Goal: Find specific page/section: Find specific page/section

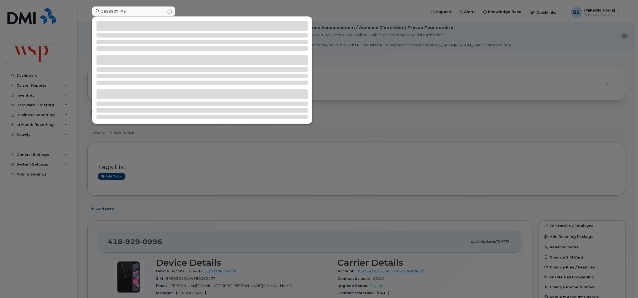
scroll to position [73, 0]
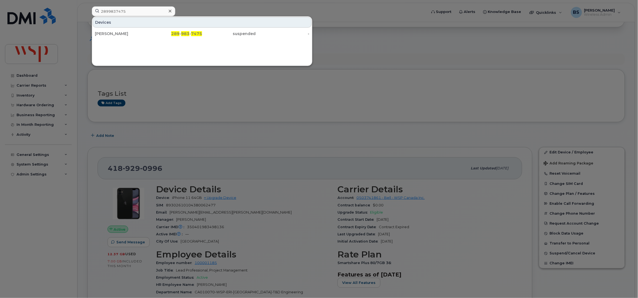
type input "2899837475"
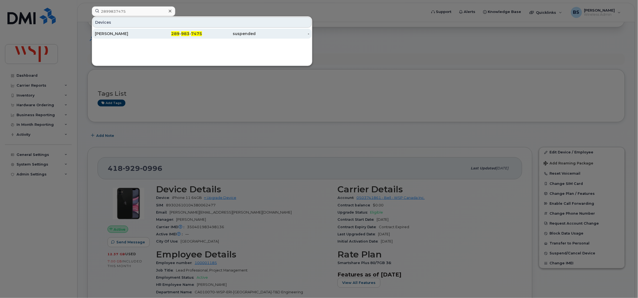
click at [106, 34] on div "Lee Thomas" at bounding box center [122, 34] width 54 height 6
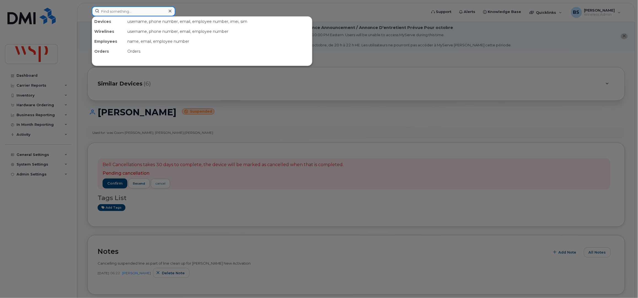
click at [143, 15] on input at bounding box center [133, 11] width 83 height 10
paste input "[PERSON_NAME]"
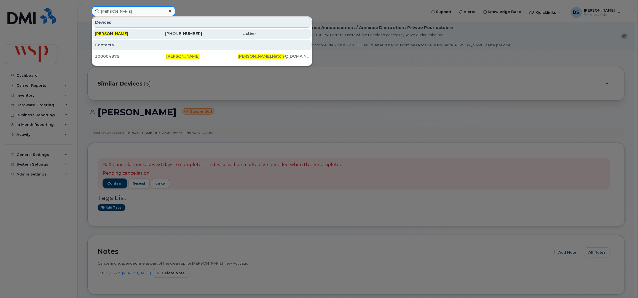
type input "[PERSON_NAME]"
click at [115, 33] on span "[PERSON_NAME]" at bounding box center [111, 33] width 33 height 5
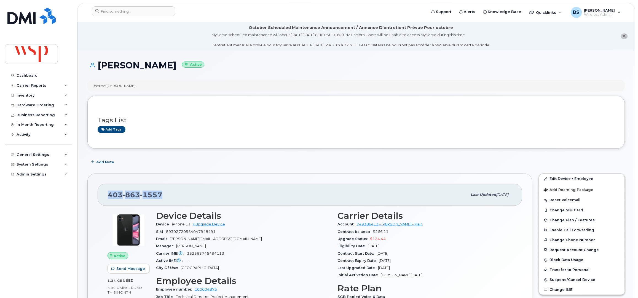
drag, startPoint x: 164, startPoint y: 194, endPoint x: 96, endPoint y: 198, distance: 67.9
click at [96, 198] on div "[PHONE_NUMBER] Last updated [DATE] Active Send Message 1.24 GB  used 5.00 GB  i…" at bounding box center [309, 277] width 445 height 209
copy span "[PHONE_NUMBER]"
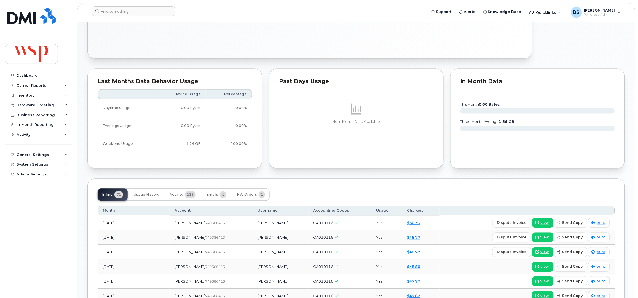
scroll to position [331, 0]
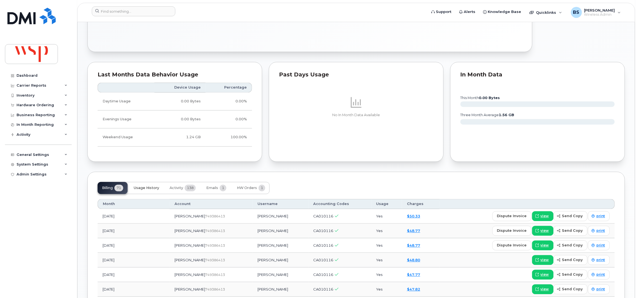
click at [146, 188] on span "Usage History" at bounding box center [146, 188] width 25 height 4
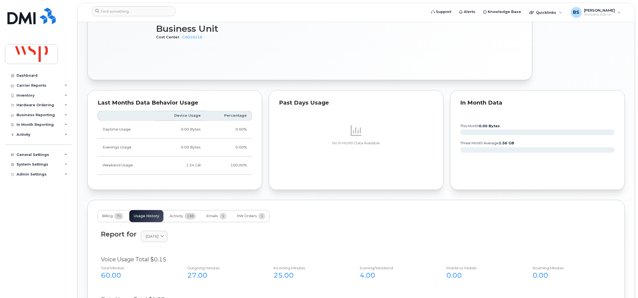
scroll to position [404, 0]
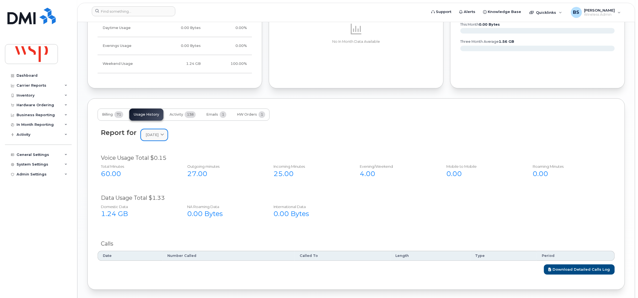
click at [158, 135] on span "August 2025" at bounding box center [151, 134] width 13 height 5
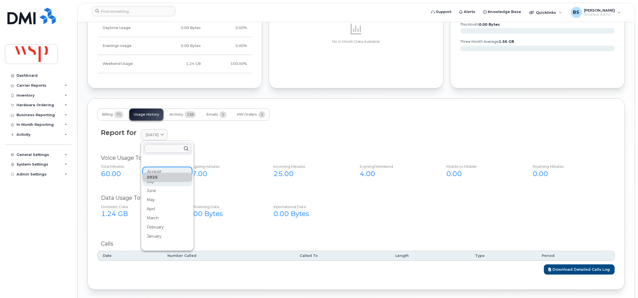
click at [158, 183] on div "July" at bounding box center [167, 181] width 50 height 9
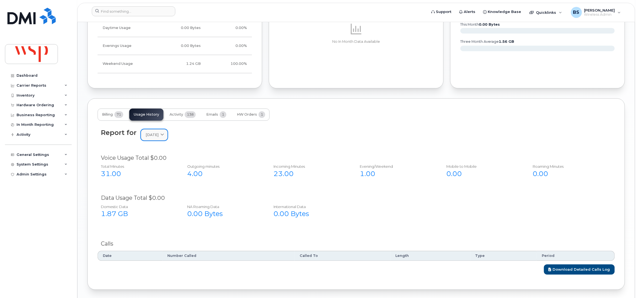
click at [158, 136] on span "July 2025" at bounding box center [151, 134] width 13 height 5
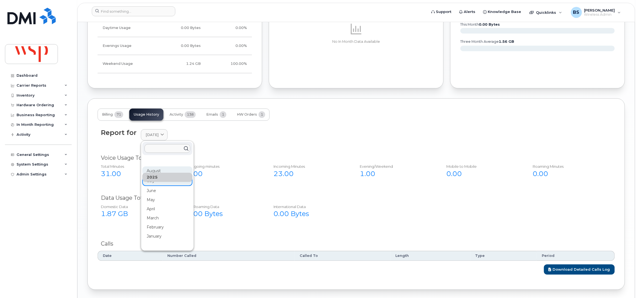
click at [152, 171] on div "August" at bounding box center [167, 170] width 50 height 9
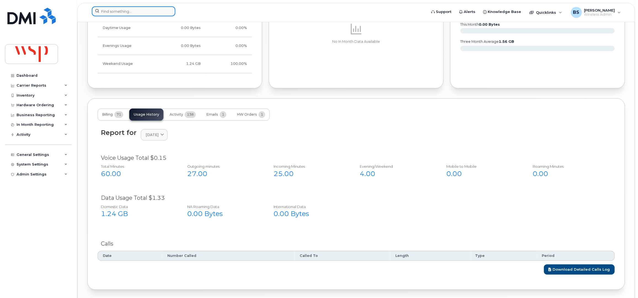
click at [132, 12] on input at bounding box center [133, 11] width 83 height 10
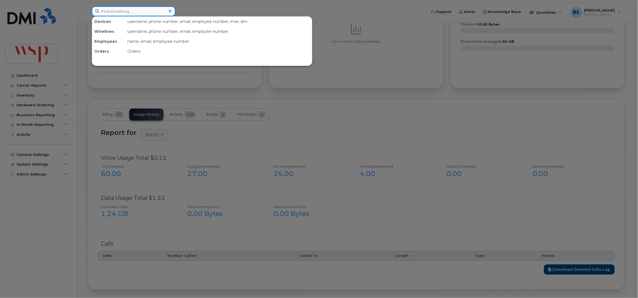
paste input "4383421556"
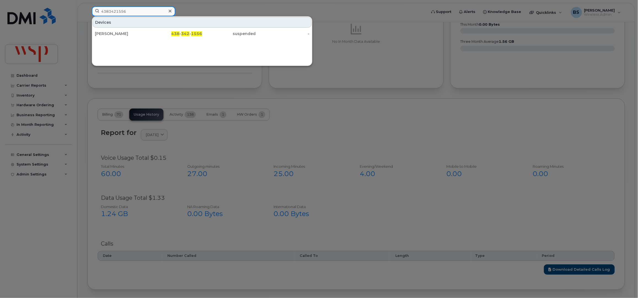
type input "4383421556"
click at [109, 32] on div "Ryan Dutrisac" at bounding box center [122, 34] width 54 height 6
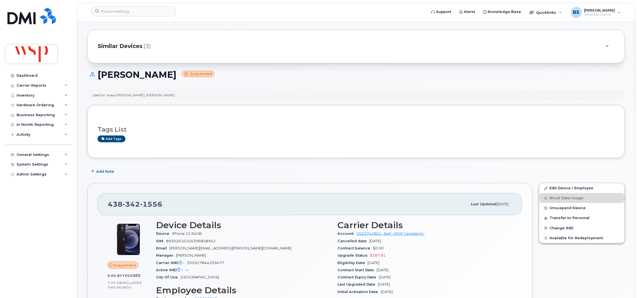
scroll to position [36, 0]
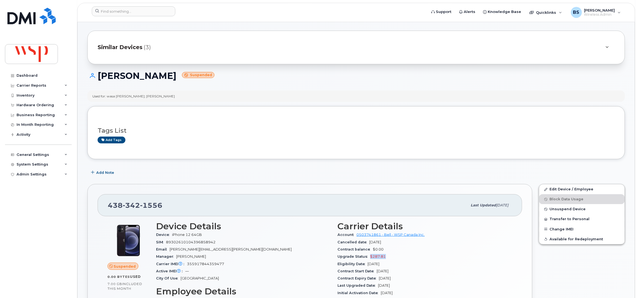
drag, startPoint x: 390, startPoint y: 259, endPoint x: 370, endPoint y: 258, distance: 19.9
click at [370, 258] on div "Upgrade Status $287.81" at bounding box center [424, 256] width 175 height 7
copy span "$287.81"
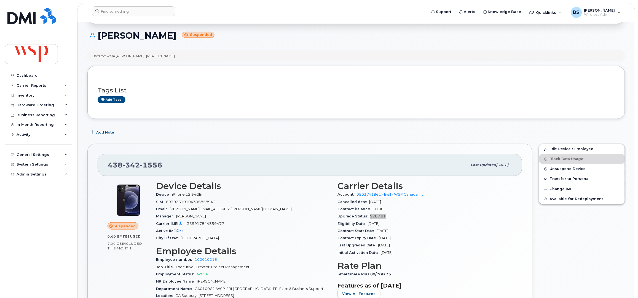
scroll to position [184, 0]
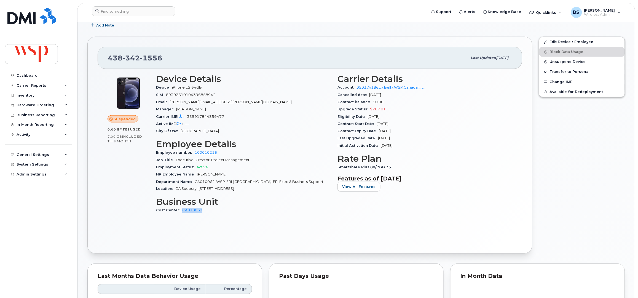
drag, startPoint x: 204, startPoint y: 211, endPoint x: 182, endPoint y: 213, distance: 22.9
click at [182, 213] on div "Cost Center CA010062" at bounding box center [243, 210] width 175 height 7
copy link "CA010062"
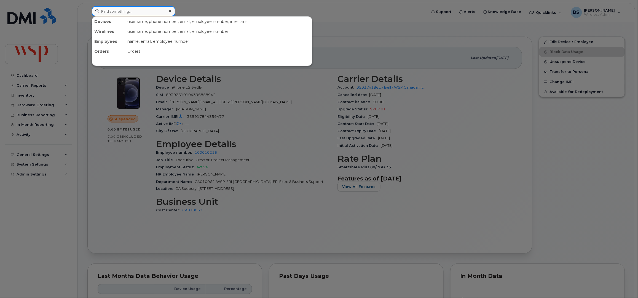
drag, startPoint x: 155, startPoint y: 12, endPoint x: 155, endPoint y: 8, distance: 4.7
click at [155, 12] on input at bounding box center [133, 11] width 83 height 10
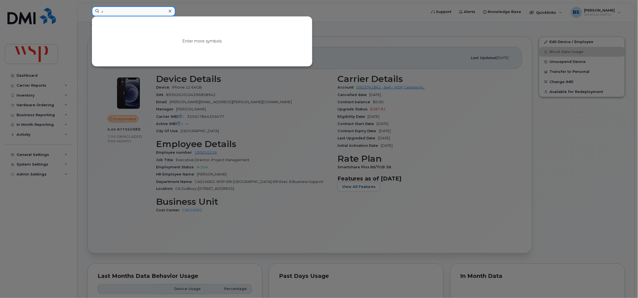
drag, startPoint x: 117, startPoint y: 10, endPoint x: 80, endPoint y: 13, distance: 37.0
click at [87, 13] on div "v Enter more symbols" at bounding box center [257, 12] width 340 height 12
paste input "5199657047"
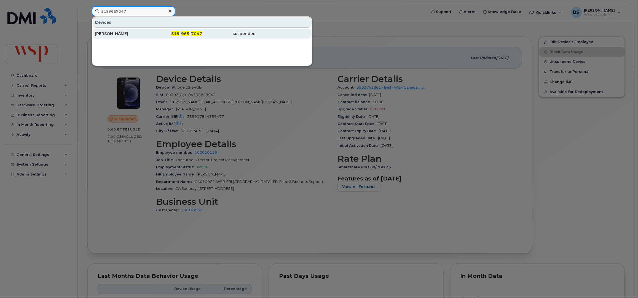
type input "5199657047"
click at [103, 31] on div "Craig Sterling" at bounding box center [122, 34] width 54 height 10
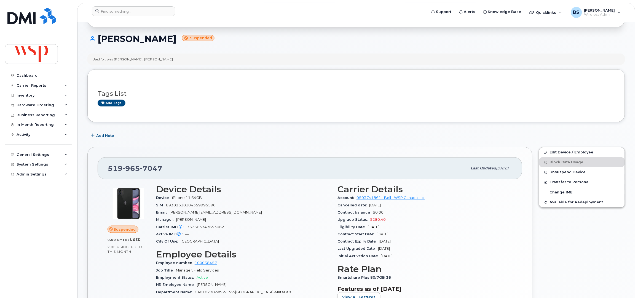
scroll to position [110, 0]
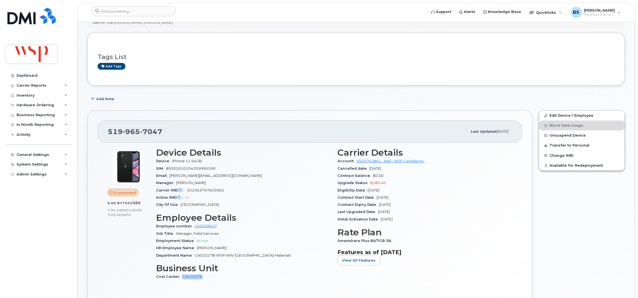
drag, startPoint x: 210, startPoint y: 279, endPoint x: 169, endPoint y: 275, distance: 41.8
click at [177, 282] on div "Device Details Device iPhone 11 64GB SIM [TECHNICAL_ID] Email [PERSON_NAME][EMA…" at bounding box center [243, 216] width 181 height 144
copy div "CA010278"
drag, startPoint x: 379, startPoint y: 187, endPoint x: 369, endPoint y: 185, distance: 10.5
click at [369, 185] on div "Upgrade Status $280.40" at bounding box center [424, 182] width 175 height 7
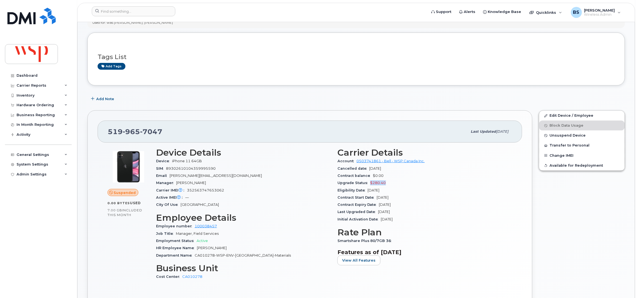
copy span "$280.40"
click at [138, 9] on input at bounding box center [133, 11] width 83 height 10
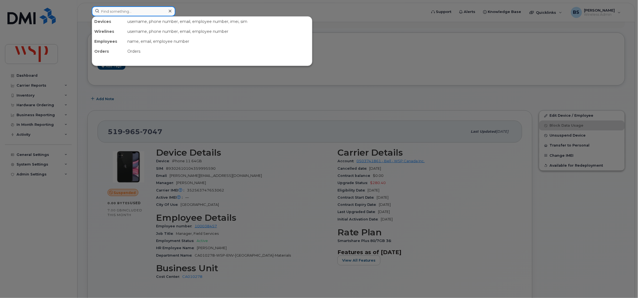
paste input "6132915799"
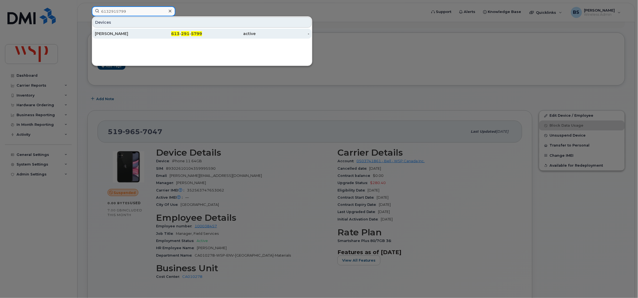
type input "6132915799"
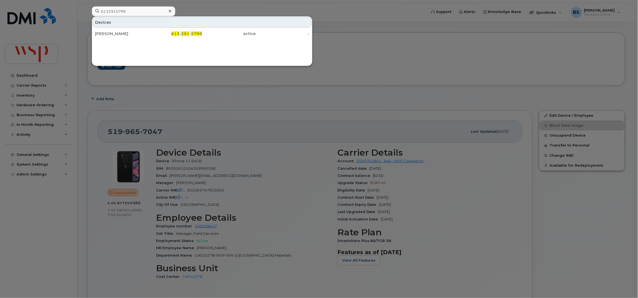
drag, startPoint x: 112, startPoint y: 33, endPoint x: 139, endPoint y: 27, distance: 27.3
click at [112, 33] on div "RIDHAM JINDAL" at bounding box center [122, 34] width 54 height 6
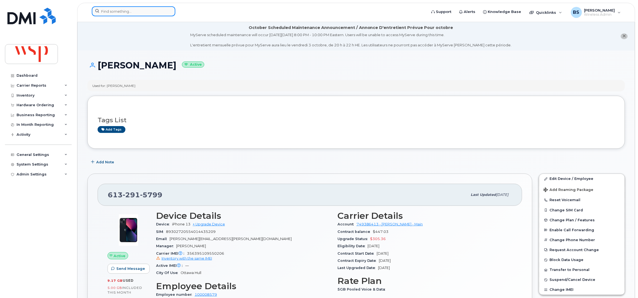
click at [125, 12] on input at bounding box center [133, 11] width 83 height 10
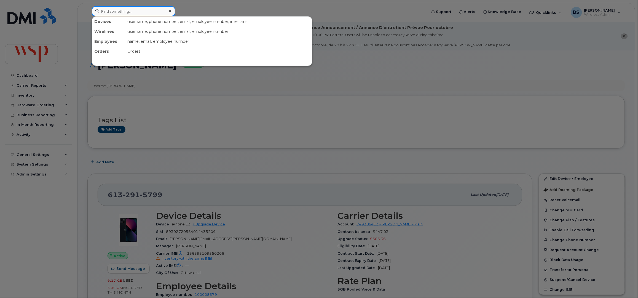
paste input "6473959701"
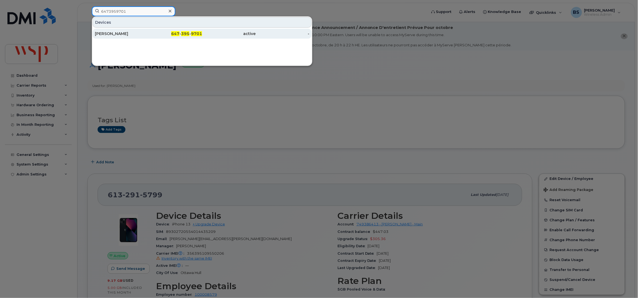
type input "6473959701"
click at [105, 32] on div "Alvin Jassal" at bounding box center [122, 34] width 54 height 6
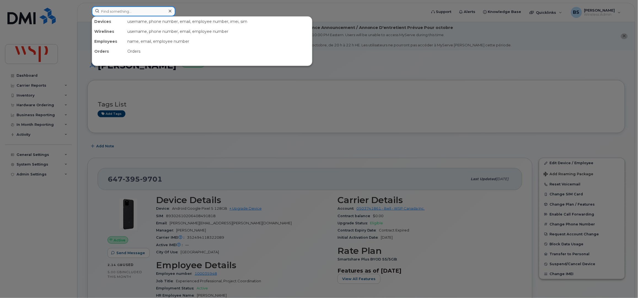
click at [144, 15] on input at bounding box center [133, 11] width 83 height 10
paste input "8733880077"
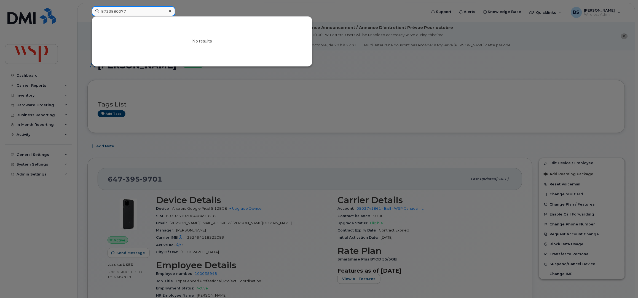
click at [140, 13] on input "8733880077" at bounding box center [133, 11] width 83 height 10
drag, startPoint x: 135, startPoint y: 14, endPoint x: 71, endPoint y: 20, distance: 64.8
click at [87, 18] on div "8733880077 No results" at bounding box center [257, 12] width 340 height 12
paste input "[PERSON_NAME]"
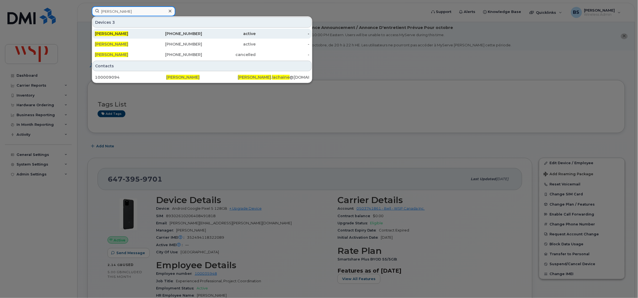
type input "[PERSON_NAME]"
click at [112, 33] on span "[PERSON_NAME]" at bounding box center [111, 33] width 33 height 5
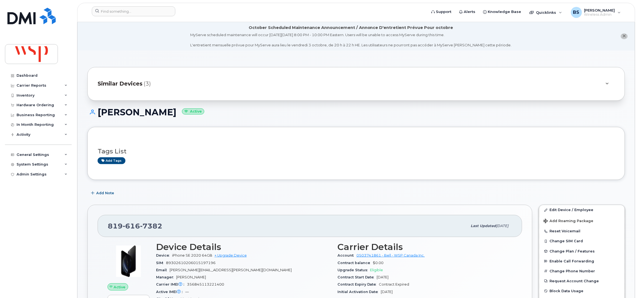
click at [190, 90] on div "Similar Devices (3)" at bounding box center [348, 83] width 501 height 13
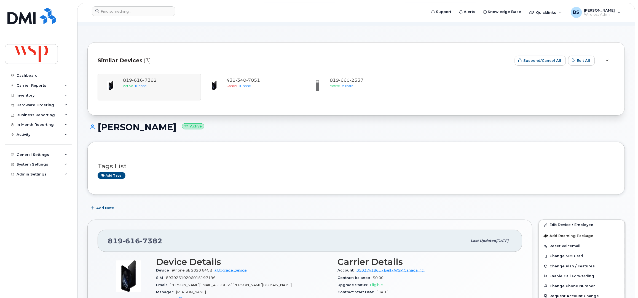
scroll to position [36, 0]
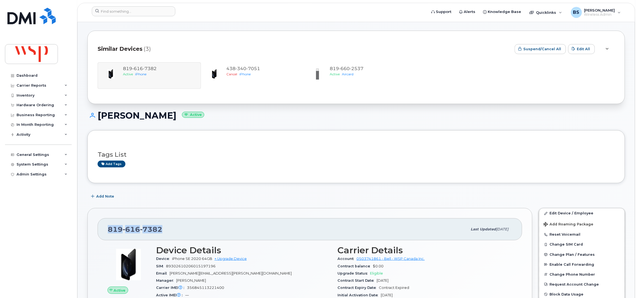
drag, startPoint x: 122, startPoint y: 232, endPoint x: 103, endPoint y: 227, distance: 19.3
click at [105, 233] on div "[PHONE_NUMBER] Last updated [DATE]" at bounding box center [310, 229] width 424 height 22
copy span "[PHONE_NUMBER]"
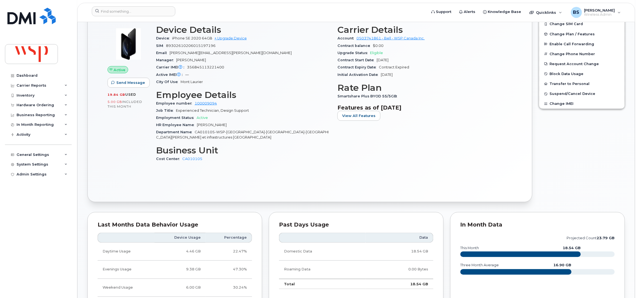
scroll to position [257, 0]
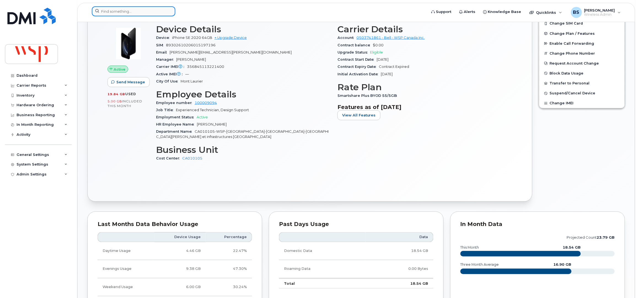
click at [145, 14] on input at bounding box center [133, 11] width 83 height 10
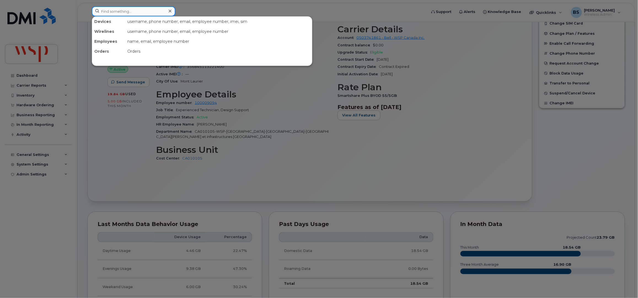
paste input "[PERSON_NAME] San [PERSON_NAME]"
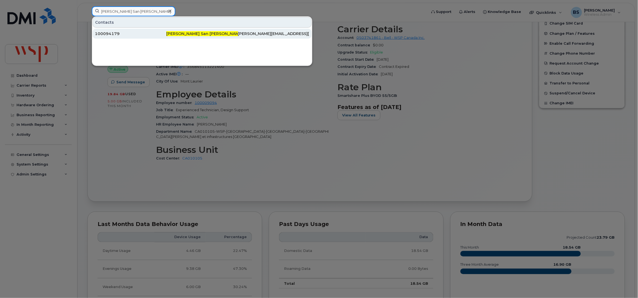
type input "[PERSON_NAME] San [PERSON_NAME]"
click at [104, 33] on div "100094179" at bounding box center [130, 34] width 71 height 6
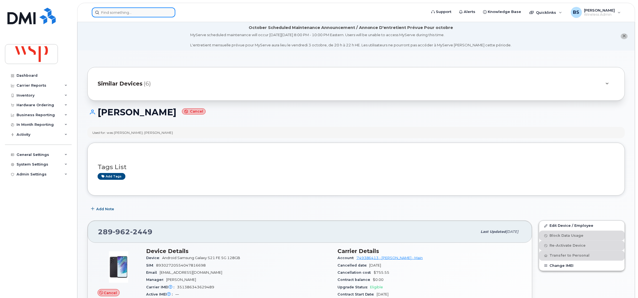
click at [118, 14] on input at bounding box center [133, 12] width 83 height 10
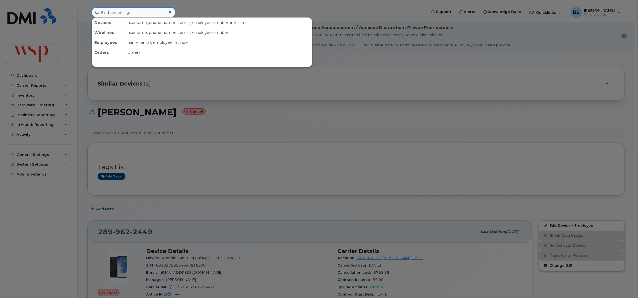
paste input "michael.hatch@wsp.com"
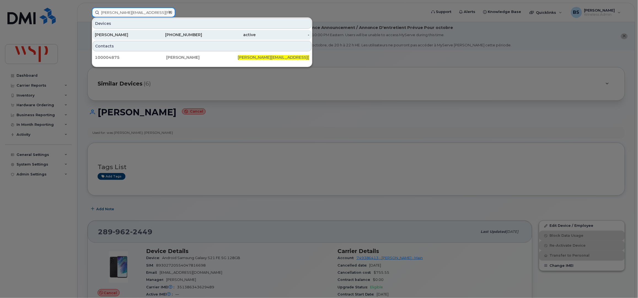
type input "michael.hatch@wsp.com"
click at [118, 33] on div "MICHAEL HATCH" at bounding box center [122, 35] width 54 height 6
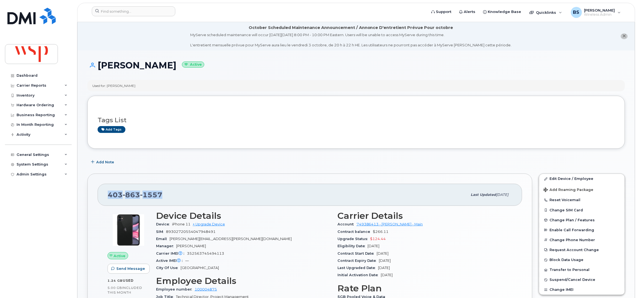
drag, startPoint x: 140, startPoint y: 198, endPoint x: 106, endPoint y: 199, distance: 33.7
click at [106, 199] on div "403 863 1557 Last updated Sep 17, 2025" at bounding box center [310, 195] width 424 height 22
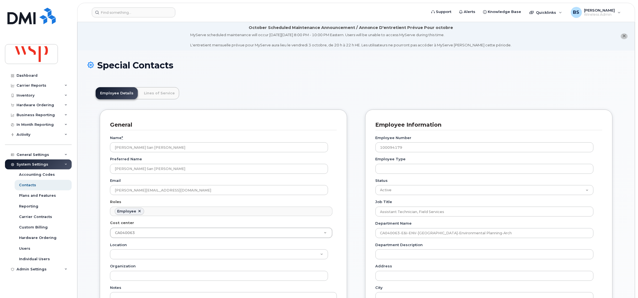
scroll to position [18, 0]
click at [139, 13] on input at bounding box center [133, 12] width 83 height 10
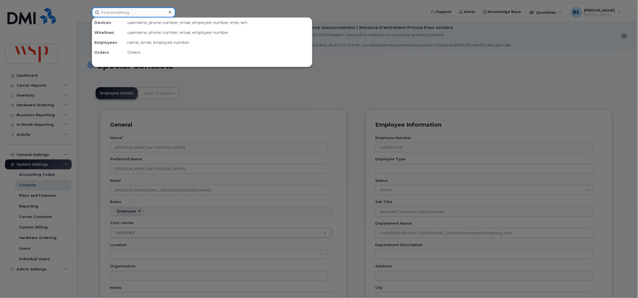
paste input "[PERSON_NAME]"
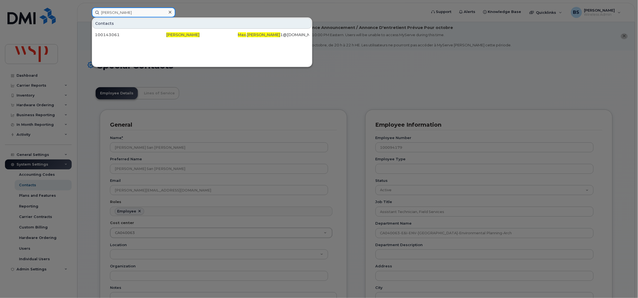
drag, startPoint x: 67, startPoint y: 19, endPoint x: 47, endPoint y: 21, distance: 19.4
click at [87, 17] on div "[PERSON_NAME] Contacts 100143061 [PERSON_NAME] Max . [PERSON_NAME] 1@[DOMAIN_NA…" at bounding box center [257, 12] width 340 height 10
paste input "[PERSON_NAME]"
drag, startPoint x: 133, startPoint y: 10, endPoint x: 72, endPoint y: 21, distance: 61.6
click at [87, 17] on div "Lorin Komers Contacts 100137610 Lorin Komers Lorin . Komers @wsp.com" at bounding box center [257, 12] width 340 height 10
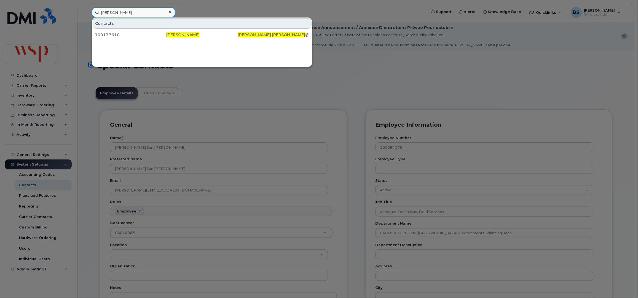
paste input "[PERSON_NAME]"
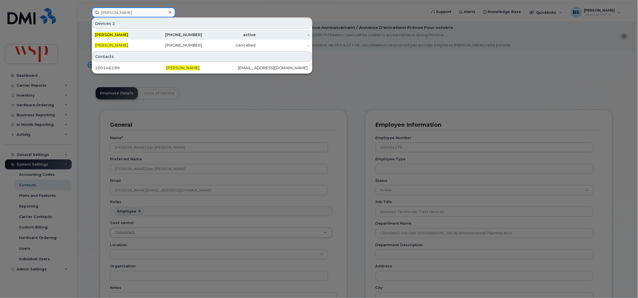
type input "[PERSON_NAME]"
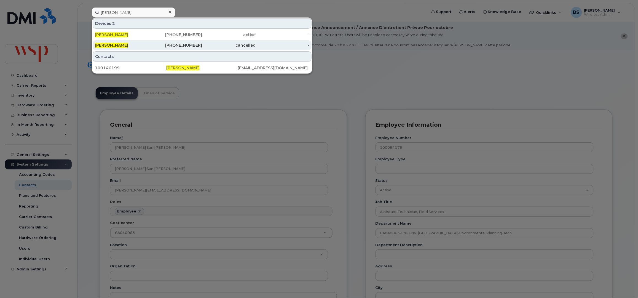
drag, startPoint x: 188, startPoint y: 33, endPoint x: 177, endPoint y: 47, distance: 17.5
click at [188, 33] on div "418-712-1107" at bounding box center [176, 35] width 54 height 6
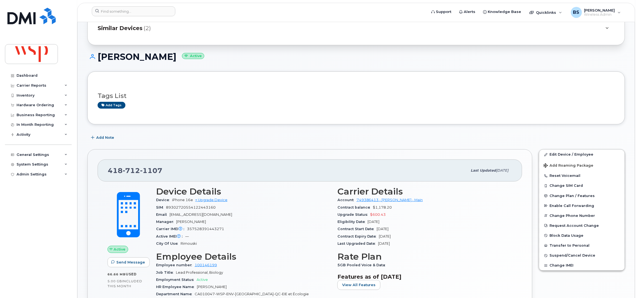
scroll to position [73, 0]
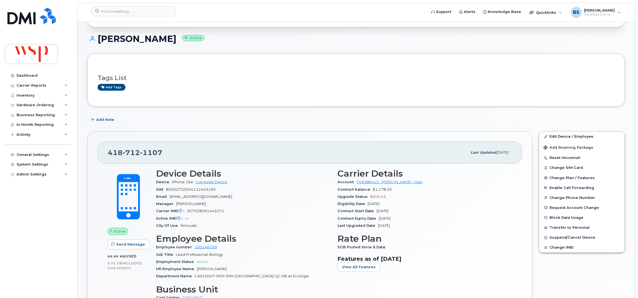
click at [194, 209] on span "357528391443271" at bounding box center [205, 211] width 37 height 4
copy span "357528391443271"
drag, startPoint x: 192, startPoint y: 181, endPoint x: 172, endPoint y: 181, distance: 20.1
click at [172, 181] on div "Device iPhone 16e + Upgrade Device" at bounding box center [243, 181] width 175 height 7
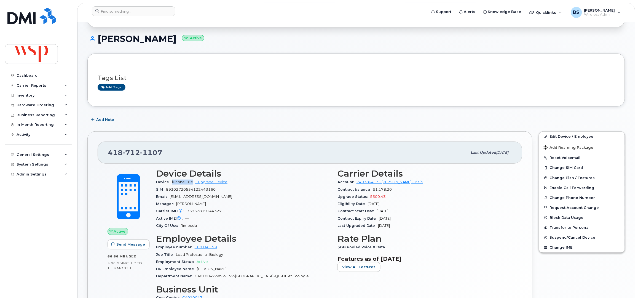
copy span "iPhone 16e"
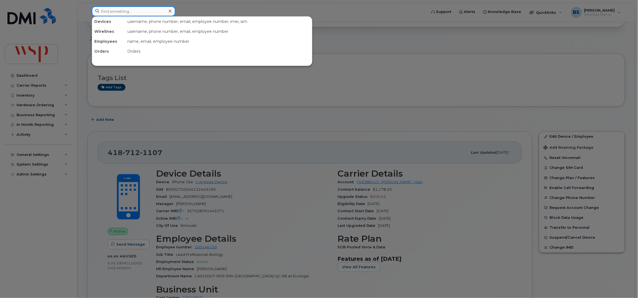
click at [120, 11] on input at bounding box center [133, 11] width 83 height 10
paste input "[PERSON_NAME]"
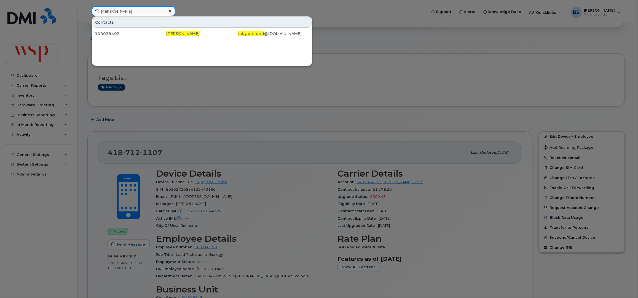
drag, startPoint x: 140, startPoint y: 13, endPoint x: 68, endPoint y: 22, distance: 72.8
click at [87, 18] on div "Ruby Orchard Contacts 100039403 Ruby Orchard ruby . orchard @wsp.com" at bounding box center [257, 12] width 340 height 12
paste input "Annie Lalancette"
type input "Annie Lalancette"
click at [23, 95] on div at bounding box center [319, 149] width 638 height 298
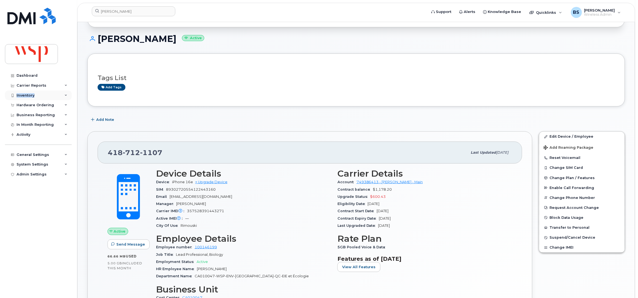
click at [23, 95] on div "Inventory" at bounding box center [26, 95] width 18 height 4
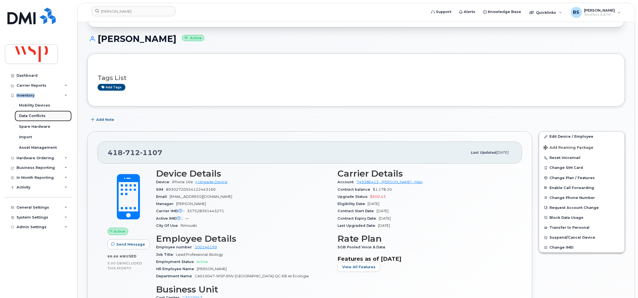
click at [29, 114] on div "Data Conflicts" at bounding box center [32, 115] width 26 height 5
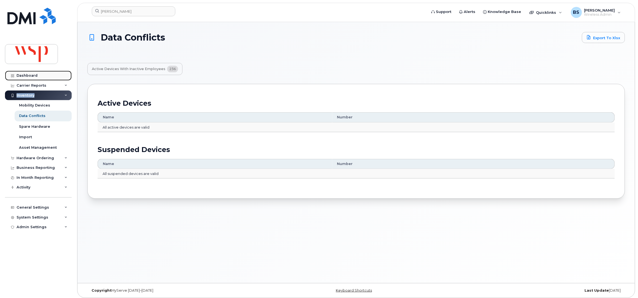
click at [25, 74] on div "Dashboard" at bounding box center [27, 75] width 21 height 4
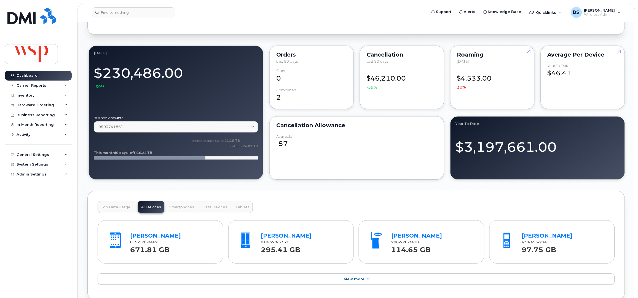
scroll to position [528, 0]
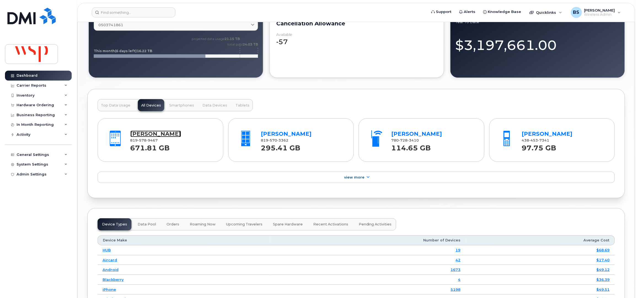
click at [137, 134] on link "[PERSON_NAME]" at bounding box center [155, 133] width 51 height 7
